Goal: Transaction & Acquisition: Purchase product/service

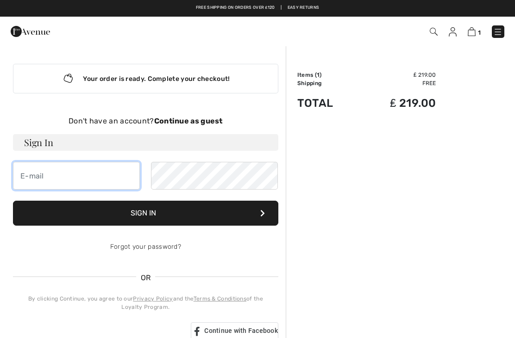
click at [100, 178] on input "email" at bounding box center [76, 176] width 127 height 28
type input "[EMAIL_ADDRESS][PERSON_NAME][DOMAIN_NAME]"
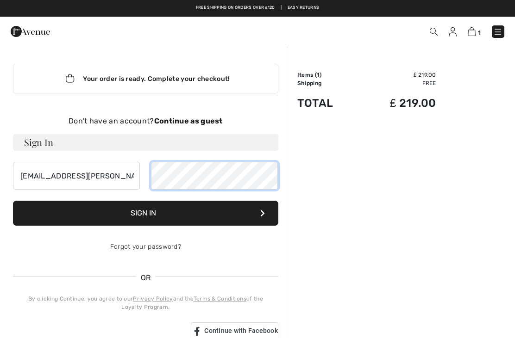
click at [145, 213] on button "Sign In" at bounding box center [145, 213] width 265 height 25
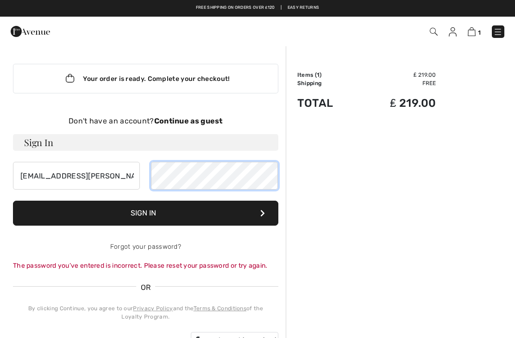
click at [145, 213] on button "Sign In" at bounding box center [145, 213] width 265 height 25
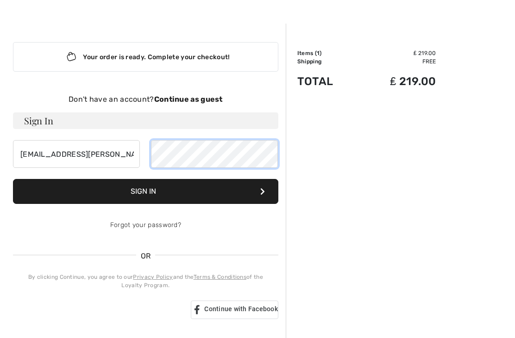
scroll to position [21, 0]
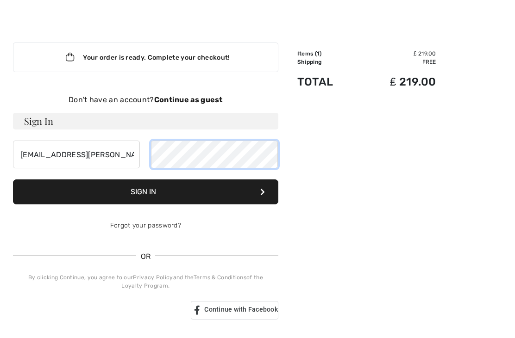
click at [145, 192] on button "Sign In" at bounding box center [145, 192] width 265 height 25
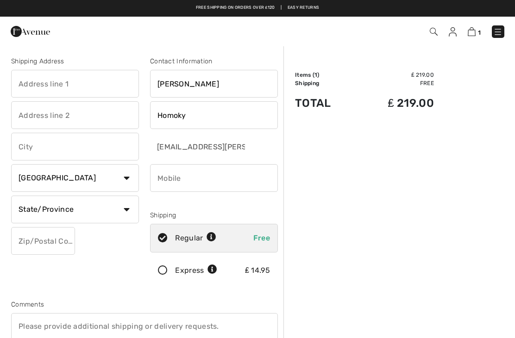
click at [99, 81] on input "text" at bounding box center [75, 84] width 128 height 28
type input "The cottage"
click at [58, 119] on input "text" at bounding box center [75, 115] width 128 height 28
type input "95 Alderley Road"
click at [86, 148] on input "text" at bounding box center [75, 147] width 128 height 28
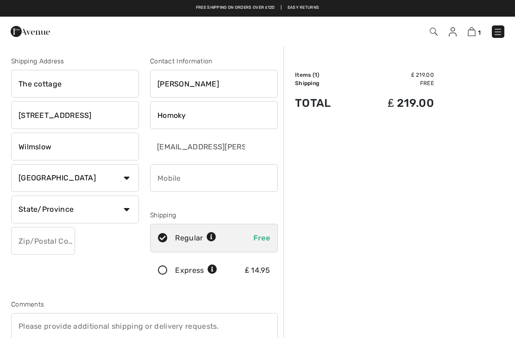
type input "Wilmslow"
click at [127, 178] on select "Country Canada United States Afghanistan Aland Islands Albania Algeria American…" at bounding box center [75, 178] width 128 height 28
select select "GB"
click at [108, 211] on input "text" at bounding box center [75, 210] width 128 height 28
type input "[GEOGRAPHIC_DATA]"
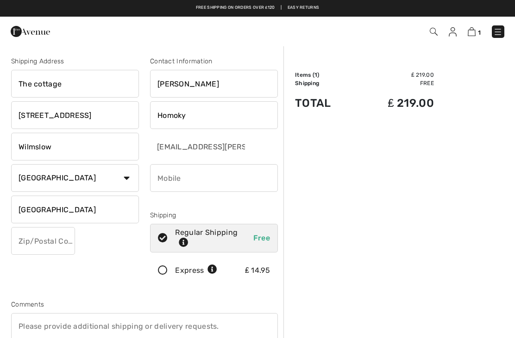
click at [62, 241] on input "text" at bounding box center [43, 241] width 64 height 28
type input "SK91PT"
click at [248, 148] on div "[EMAIL_ADDRESS][PERSON_NAME][DOMAIN_NAME]" at bounding box center [214, 147] width 128 height 28
click at [243, 183] on input "phone" at bounding box center [214, 178] width 128 height 28
type input "07513455265"
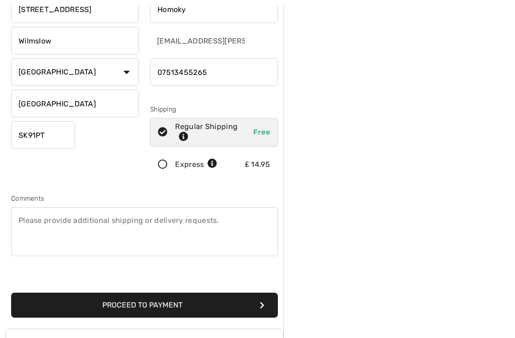
scroll to position [137, 0]
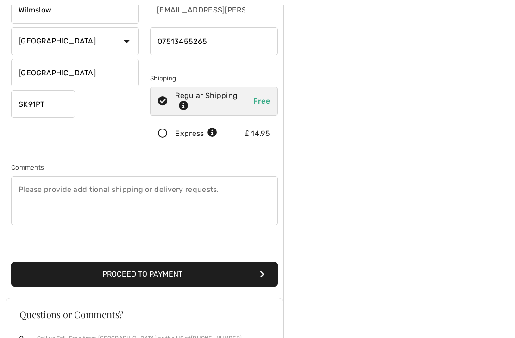
click at [86, 204] on textarea at bounding box center [144, 200] width 267 height 49
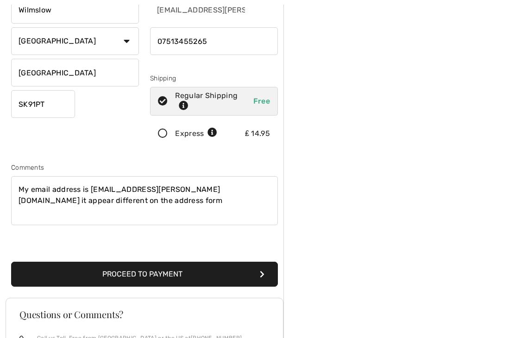
type textarea "My email address is zoe.l.homoky@gmail.com it appear different on the address f…"
click at [240, 271] on button "Proceed to Payment" at bounding box center [144, 274] width 267 height 25
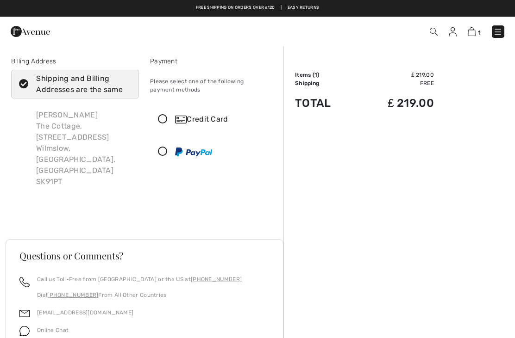
click at [28, 83] on icon at bounding box center [24, 85] width 25 height 10
click at [125, 83] on input "Shipping and Billing Addresses are the same" at bounding box center [128, 84] width 6 height 28
checkbox input "false"
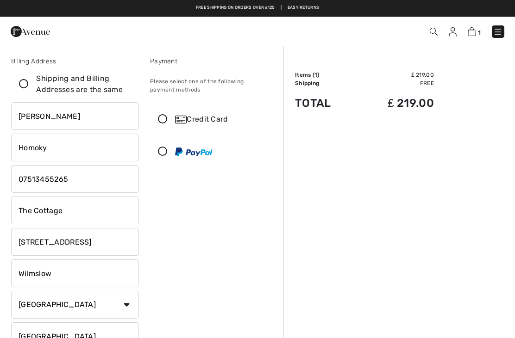
click at [121, 211] on input "The Cottage" at bounding box center [75, 211] width 128 height 28
type input "T"
type input "Bankside"
click at [92, 241] on input "95 Alderley Road" at bounding box center [75, 242] width 128 height 28
type input "9"
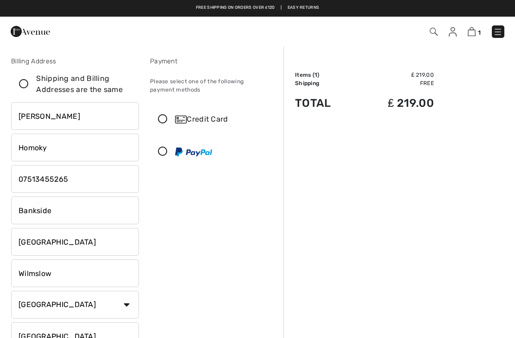
type input "Main street"
click at [62, 274] on input "Wilmslow" at bounding box center [75, 274] width 128 height 28
type input "W"
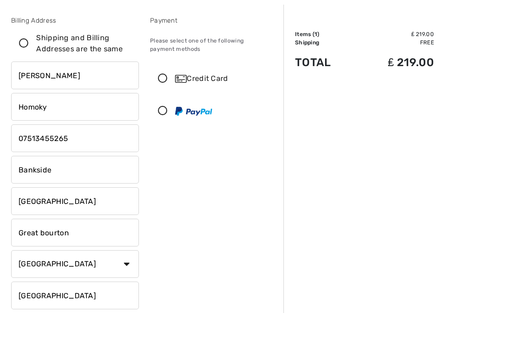
type input "Great bourton"
click at [99, 307] on input "Cheshire" at bounding box center [75, 321] width 128 height 28
type input "C"
type input "Oxfordshire"
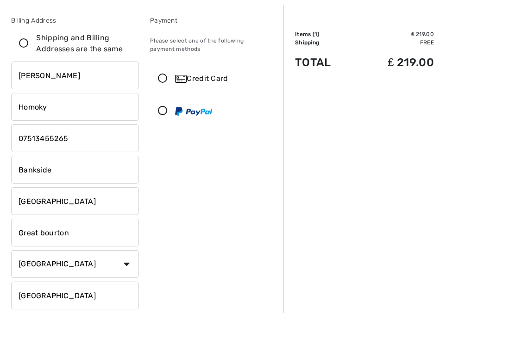
scroll to position [171, 0]
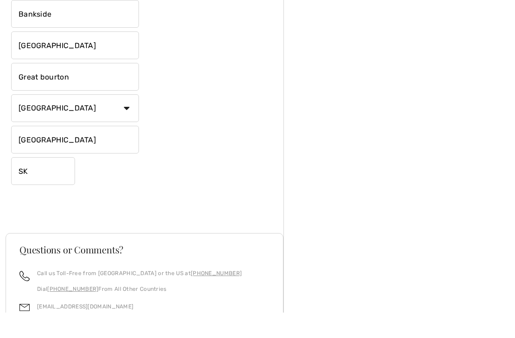
type input "S"
type input "OX171QN"
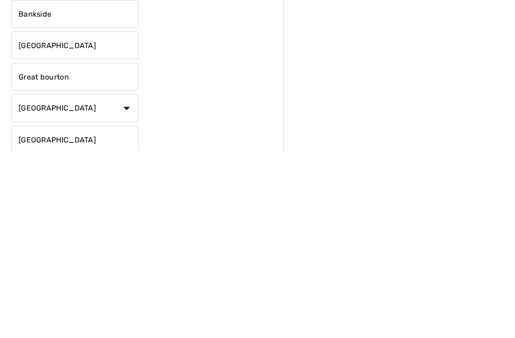
scroll to position [7, 0]
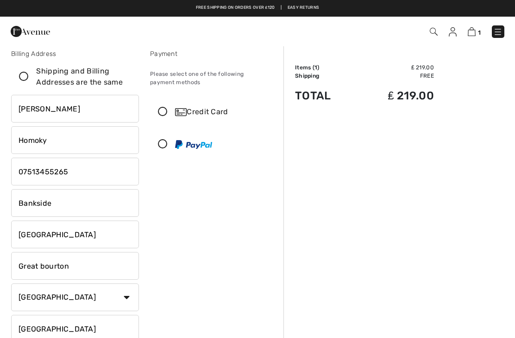
click at [212, 108] on div "Credit Card" at bounding box center [223, 111] width 96 height 11
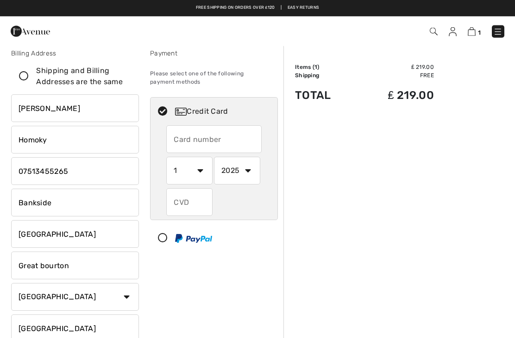
click at [237, 135] on input "text" at bounding box center [213, 140] width 95 height 28
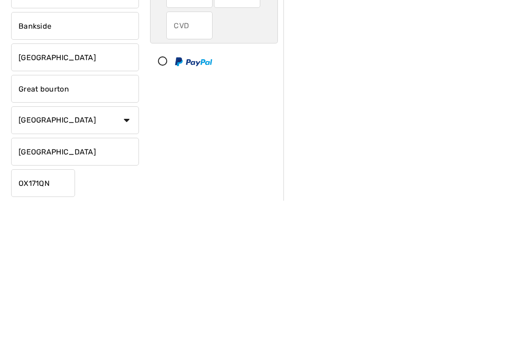
scroll to position [44, 0]
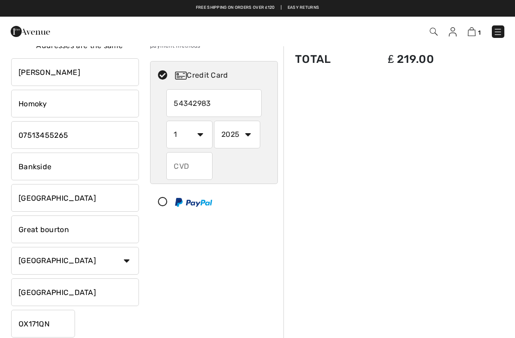
type input "54342983"
click at [200, 136] on select "1 2 3 4 5 6 7 8 9 10 11 12" at bounding box center [189, 135] width 46 height 28
click at [202, 139] on select "1 2 3 4 5 6 7 8 9 10 11 12" at bounding box center [189, 135] width 46 height 28
select select "11"
click at [251, 137] on select "2025 2026 2027 2028 2029 2030 2031 2032 2033 2034 2035" at bounding box center [237, 135] width 46 height 28
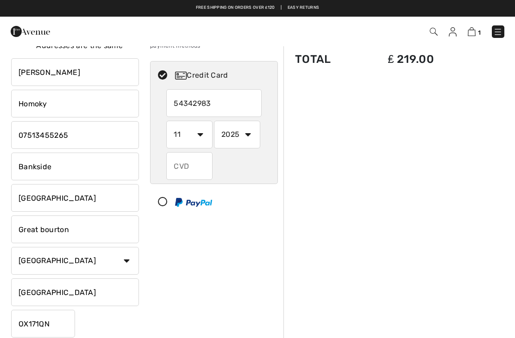
select select "2027"
click at [232, 100] on input "54342983" at bounding box center [213, 103] width 95 height 28
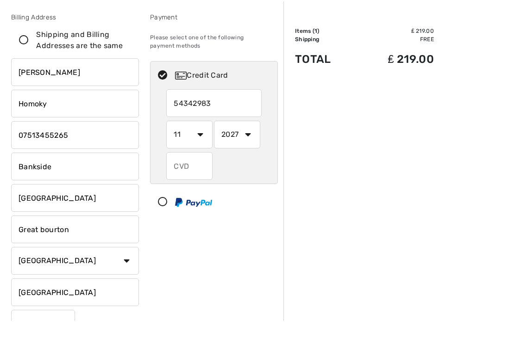
scroll to position [29, 0]
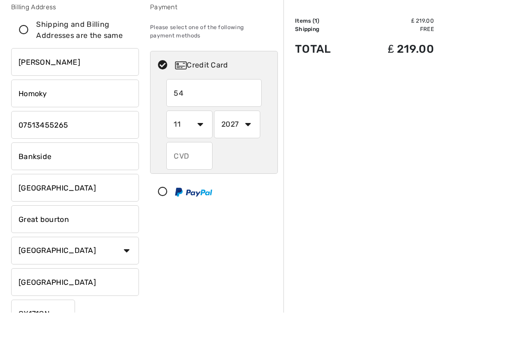
type input "5"
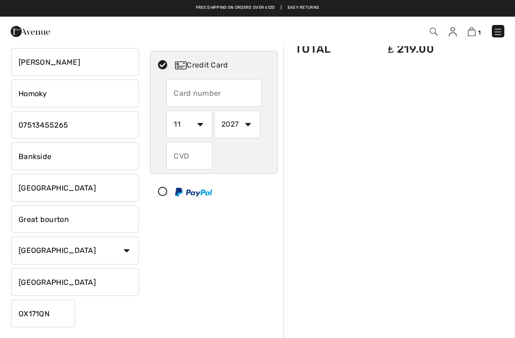
scroll to position [315, 0]
